Goal: Check status: Check status

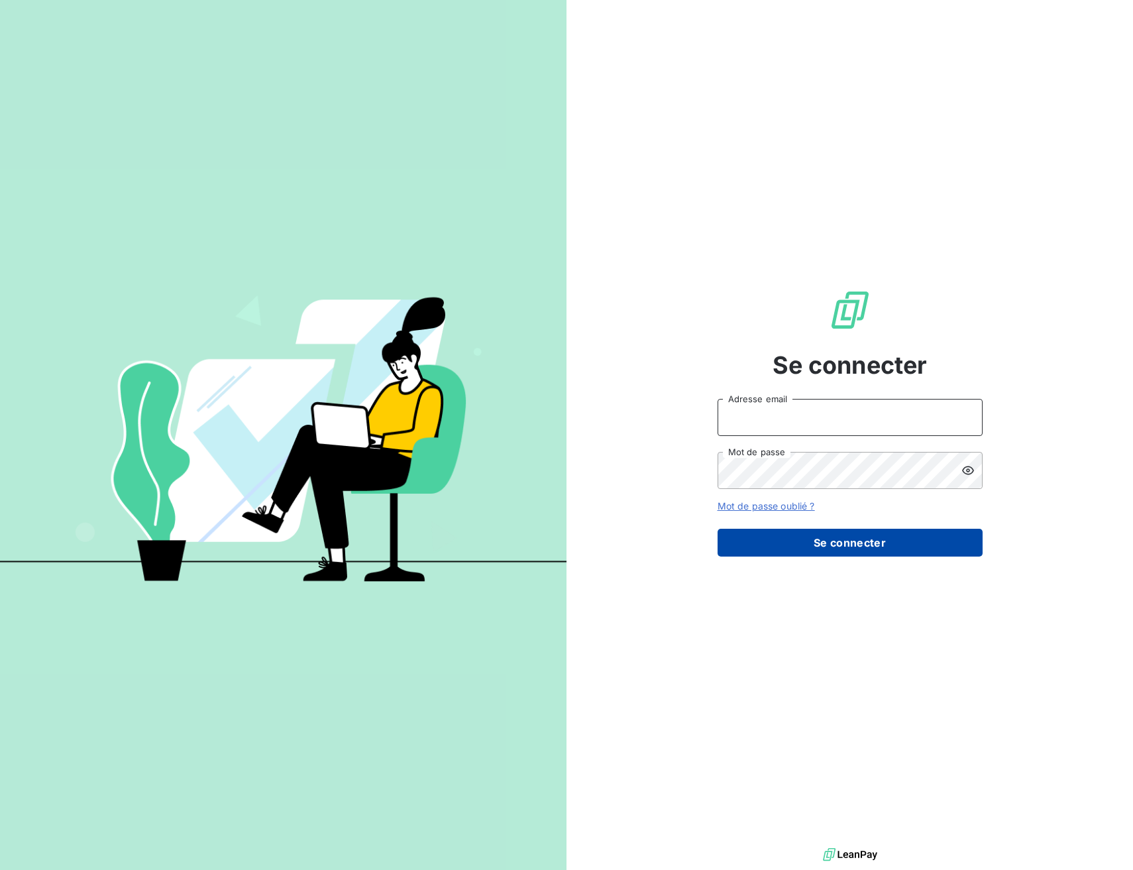
type input "[EMAIL_ADDRESS][DOMAIN_NAME]"
click at [864, 536] on button "Se connecter" at bounding box center [850, 543] width 265 height 28
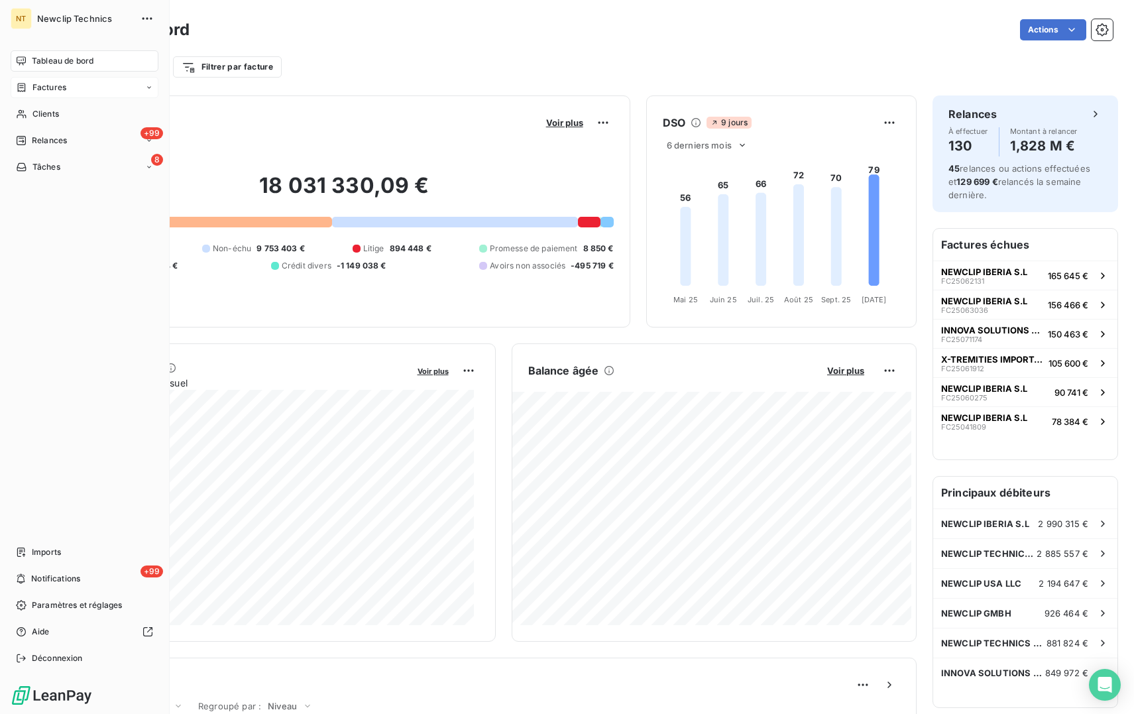
drag, startPoint x: 40, startPoint y: 84, endPoint x: 51, endPoint y: 85, distance: 11.3
click at [40, 84] on span "Factures" at bounding box center [49, 88] width 34 height 12
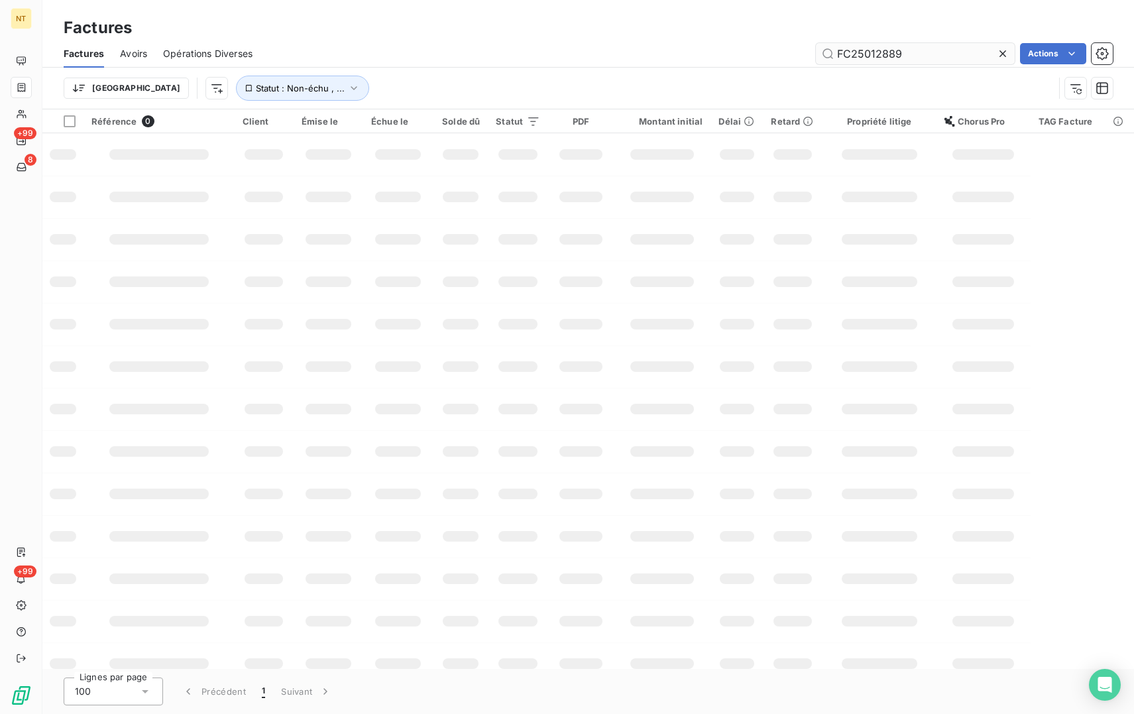
click at [868, 54] on input "FC25012889" at bounding box center [915, 53] width 199 height 21
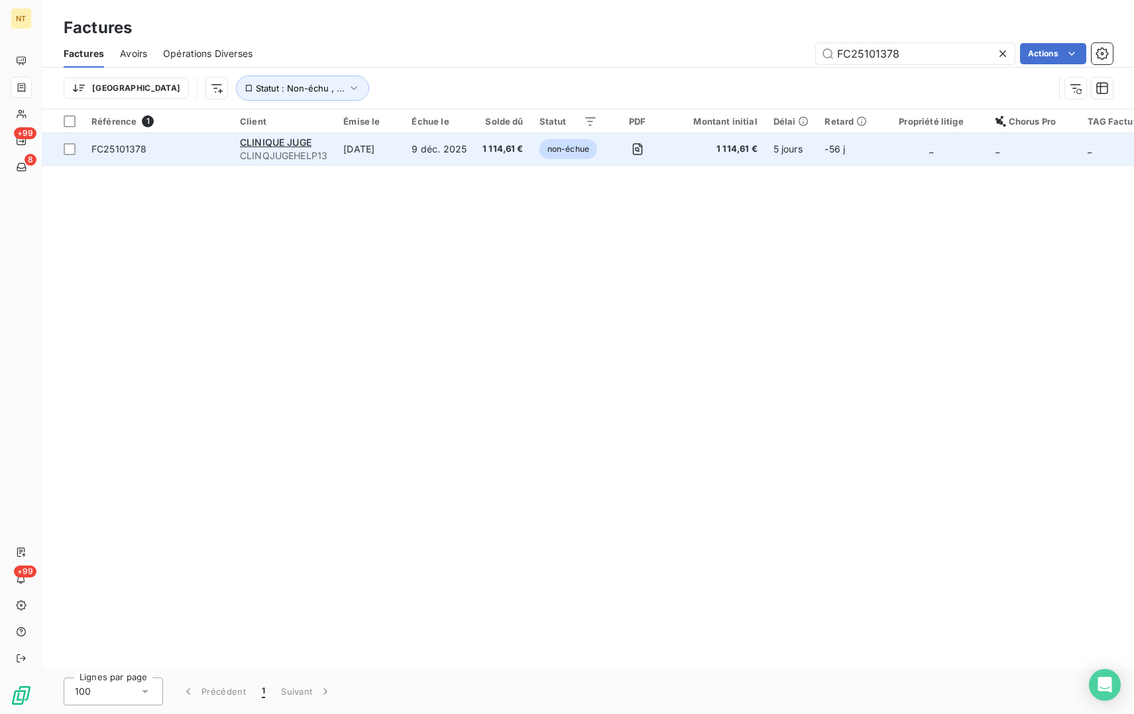
type input "FC25101378"
click at [197, 145] on span "FC25101378" at bounding box center [157, 148] width 133 height 13
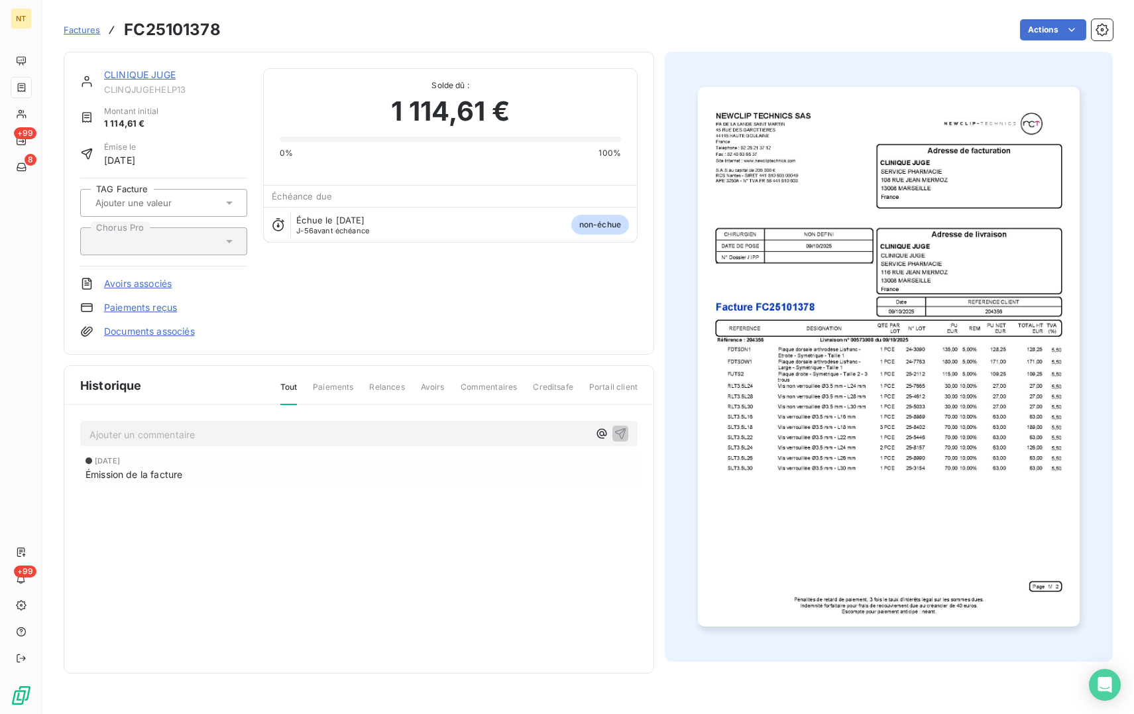
click at [158, 432] on p "Ajouter un commentaire ﻿" at bounding box center [338, 434] width 499 height 17
click at [259, 419] on div "AVOIR PARTIEL [DATE] Émission de la facture" at bounding box center [358, 472] width 589 height 134
click at [255, 430] on p "AVOIR PARTIEL" at bounding box center [338, 433] width 499 height 15
click at [357, 429] on p "AVOIR PARTIEL FC25102028 ET REFACTURATION" at bounding box center [338, 433] width 499 height 15
click at [616, 431] on icon "button" at bounding box center [620, 432] width 11 height 11
